Goal: Task Accomplishment & Management: Complete application form

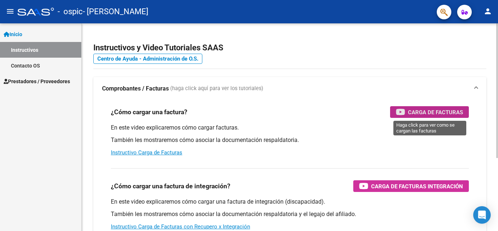
click at [434, 112] on span "Carga de Facturas" at bounding box center [435, 112] width 55 height 9
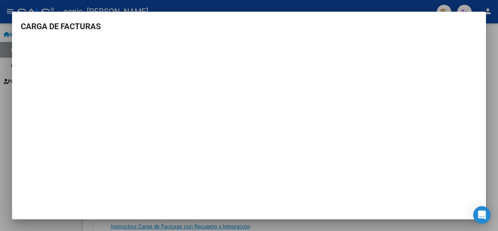
click at [492, 94] on div at bounding box center [249, 115] width 498 height 231
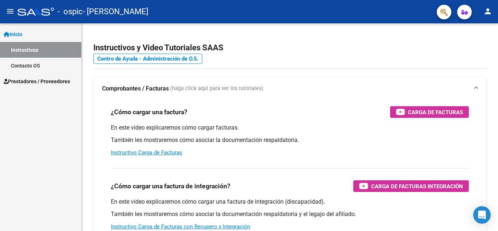
click at [26, 83] on span "Prestadores / Proveedores" at bounding box center [37, 81] width 66 height 8
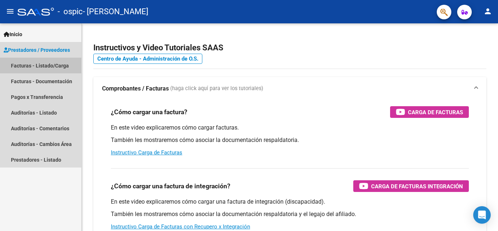
click at [36, 66] on link "Facturas - Listado/Carga" at bounding box center [40, 66] width 81 height 16
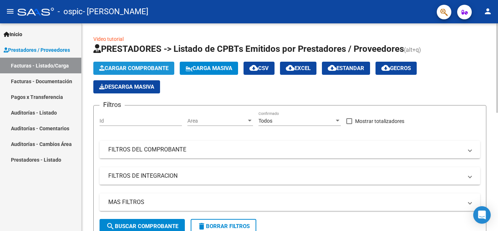
click at [131, 66] on span "Cargar Comprobante" at bounding box center [133, 68] width 69 height 7
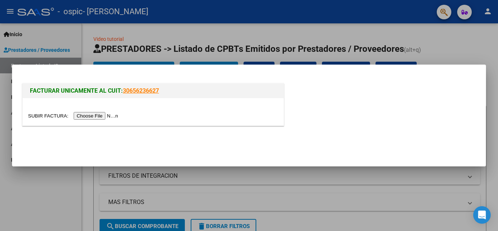
click at [113, 116] on input "file" at bounding box center [74, 116] width 92 height 8
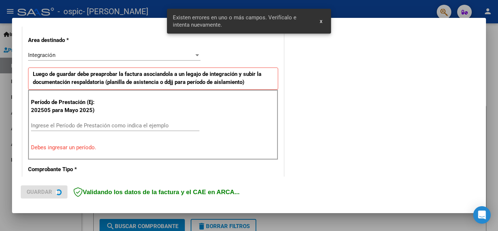
scroll to position [165, 0]
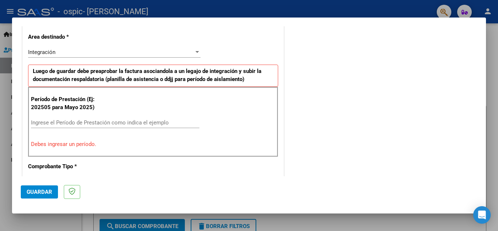
click at [88, 143] on p "Debes ingresar un período." at bounding box center [153, 144] width 244 height 8
click at [73, 123] on input "Ingrese el Período de Prestación como indica el ejemplo" at bounding box center [115, 122] width 168 height 7
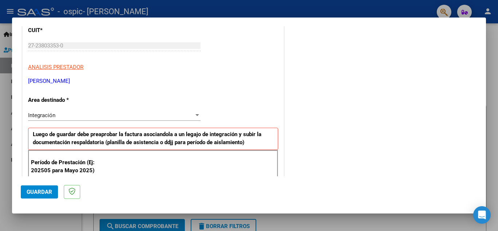
scroll to position [92, 0]
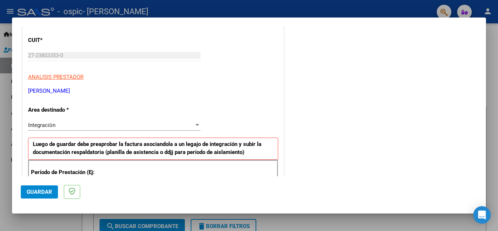
type input "202509"
click at [199, 126] on app-drop-down-list "Area destinado * Integración Seleccionar Area" at bounding box center [117, 117] width 178 height 22
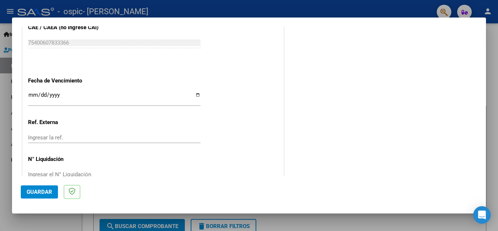
scroll to position [492, 0]
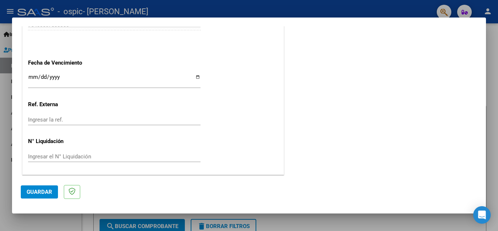
click at [33, 194] on span "Guardar" at bounding box center [40, 191] width 26 height 7
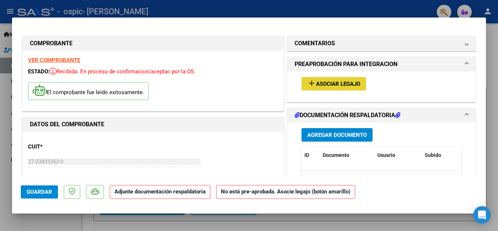
click at [325, 85] on span "Asociar Legajo" at bounding box center [338, 84] width 44 height 7
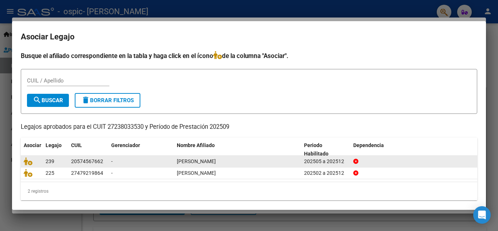
click at [218, 160] on div "[PERSON_NAME]" at bounding box center [237, 161] width 121 height 8
click at [30, 163] on icon at bounding box center [28, 161] width 9 height 8
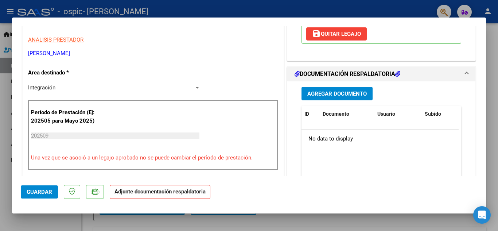
scroll to position [182, 0]
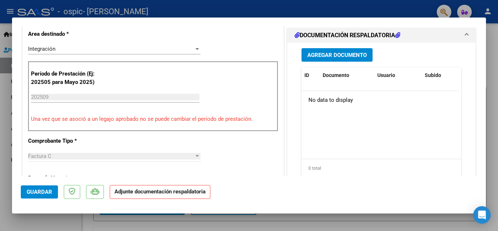
click at [330, 55] on span "Agregar Documento" at bounding box center [336, 55] width 59 height 7
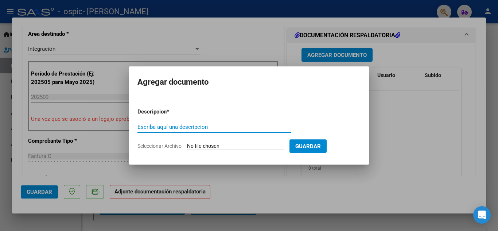
click at [184, 125] on input "Escriba aquí una descripcion" at bounding box center [214, 127] width 154 height 7
type input "ASISTENCIA SEPTIEMBRE 2025"
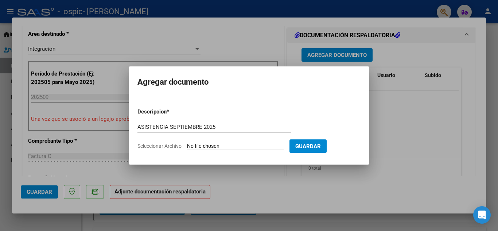
click at [207, 149] on input "Seleccionar Archivo" at bounding box center [235, 146] width 97 height 7
type input "C:\fakepath\ASISTENCIA [PERSON_NAME][DATE].pdf"
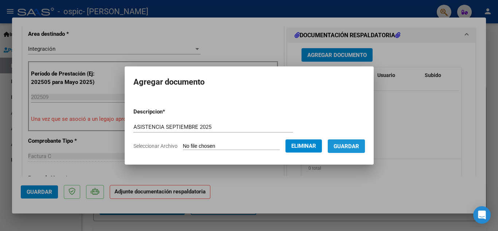
click at [358, 147] on span "Guardar" at bounding box center [346, 146] width 26 height 7
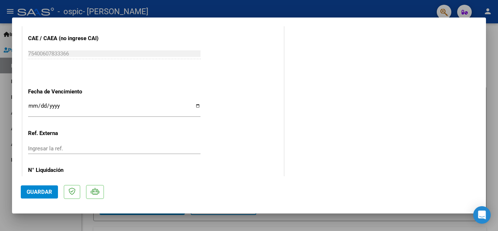
scroll to position [503, 0]
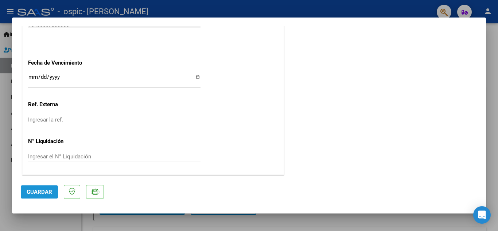
click at [38, 191] on span "Guardar" at bounding box center [40, 191] width 26 height 7
